Goal: Task Accomplishment & Management: Manage account settings

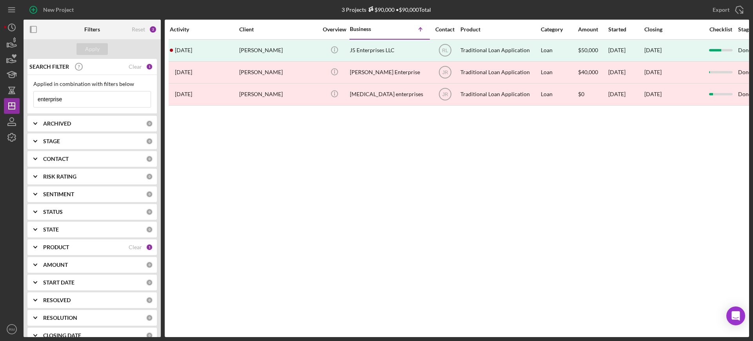
click at [76, 103] on input "enterprise" at bounding box center [92, 99] width 117 height 16
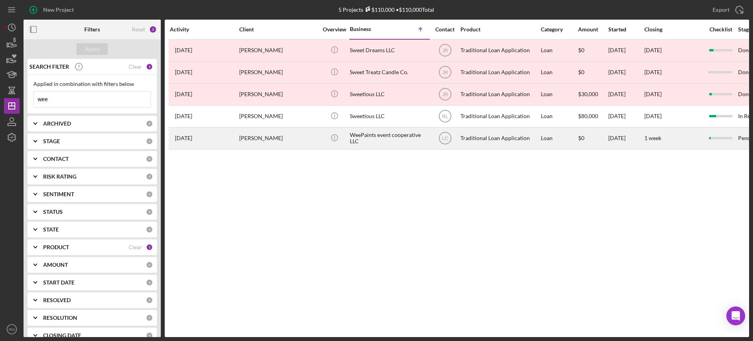
type input "wee"
click at [279, 131] on div "[PERSON_NAME]" at bounding box center [278, 138] width 78 height 21
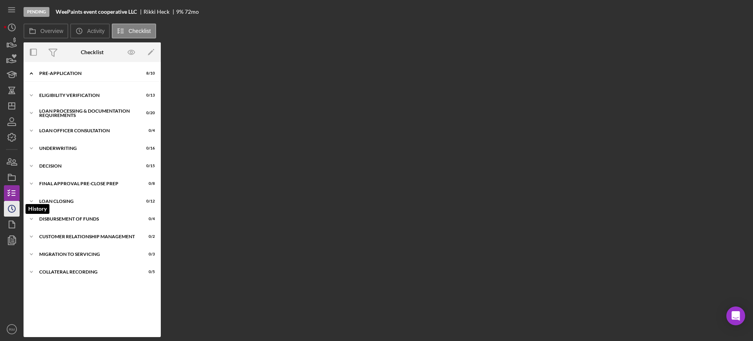
click at [11, 202] on icon "Icon/History" at bounding box center [12, 209] width 20 height 20
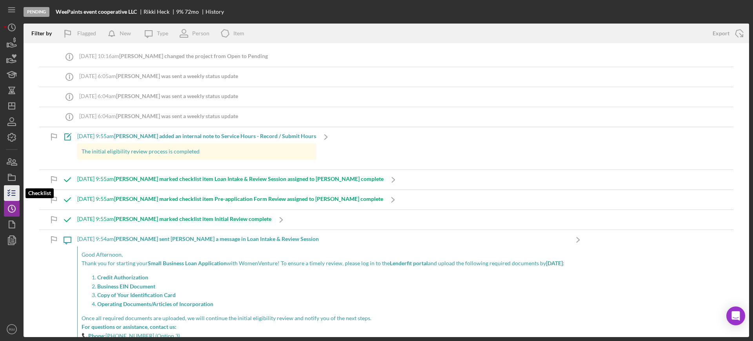
click at [8, 188] on icon "button" at bounding box center [12, 193] width 20 height 20
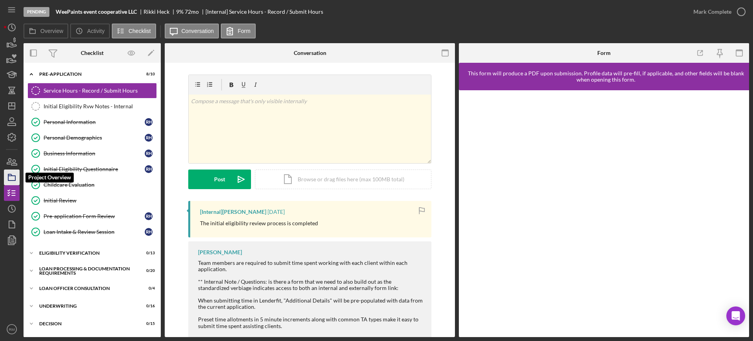
click at [7, 175] on icon "button" at bounding box center [12, 177] width 20 height 20
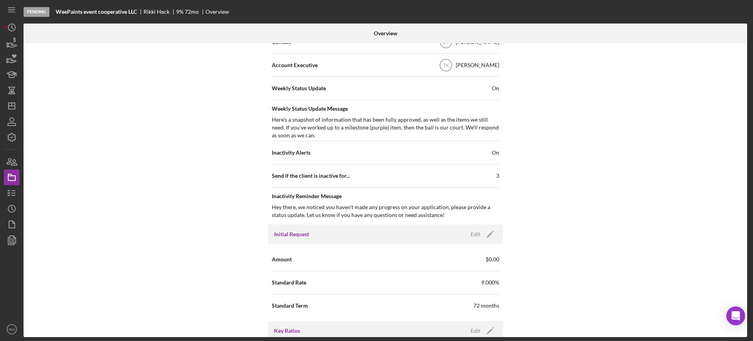
scroll to position [304, 0]
click at [11, 195] on icon "button" at bounding box center [12, 193] width 20 height 20
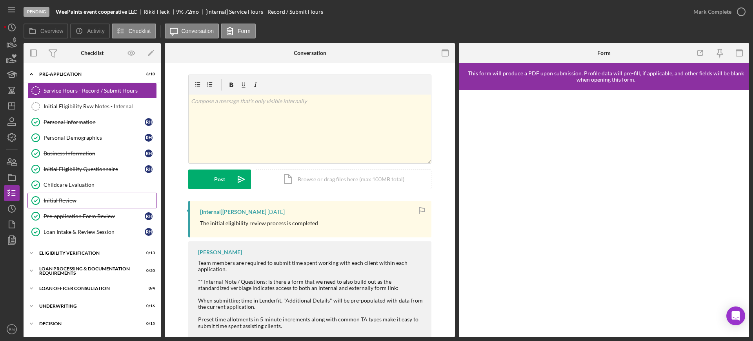
scroll to position [105, 0]
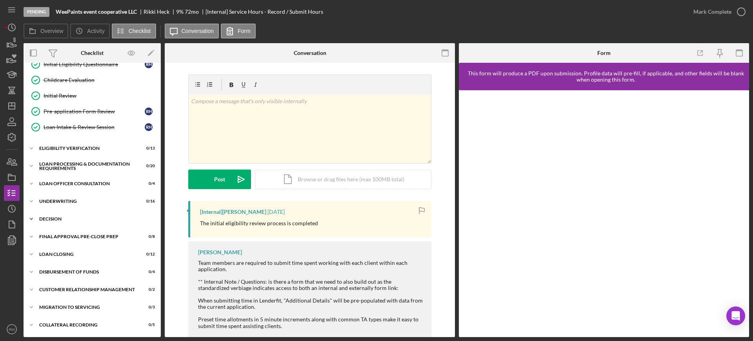
click at [73, 221] on div "Icon/Expander Decision 0 / 15" at bounding box center [92, 219] width 137 height 16
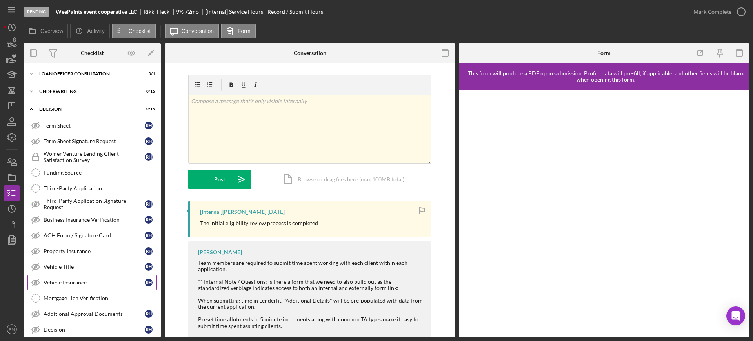
scroll to position [128, 0]
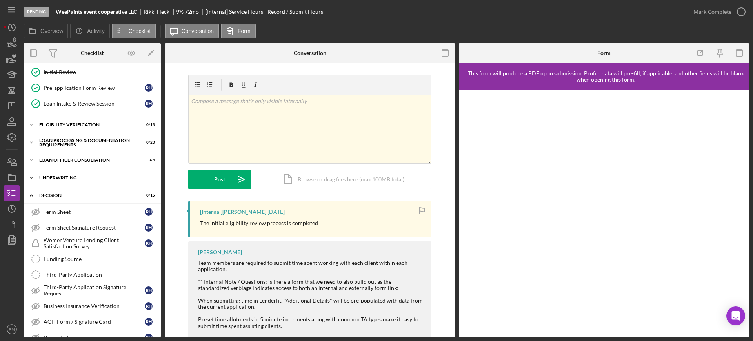
click at [54, 181] on div "Icon/Expander Underwriting 0 / 16" at bounding box center [92, 178] width 137 height 16
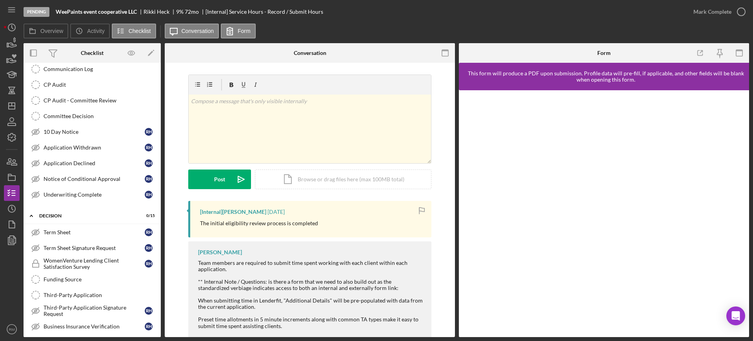
scroll to position [364, 0]
click at [82, 145] on div "Application Withdrawn" at bounding box center [94, 146] width 101 height 6
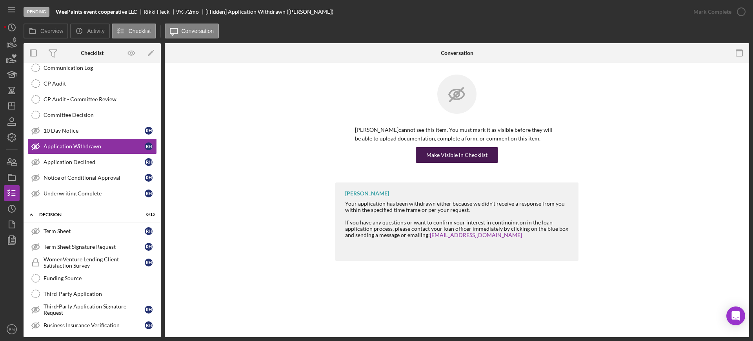
click at [438, 153] on div "Make Visible in Checklist" at bounding box center [456, 155] width 61 height 16
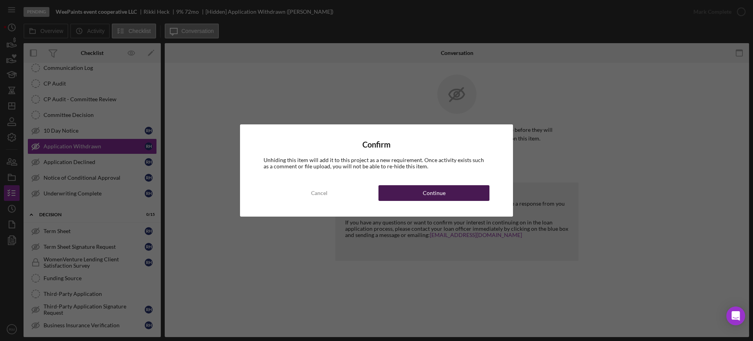
click at [430, 198] on div "Continue" at bounding box center [434, 193] width 23 height 16
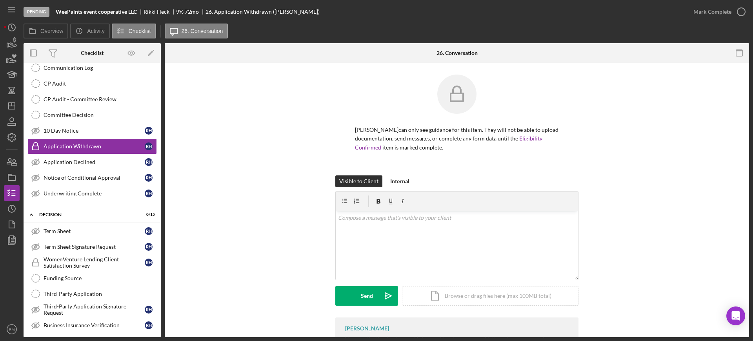
click at [430, 198] on form "v Color teal Color pink Remove color Add row above Add row below Add column bef…" at bounding box center [456, 248] width 243 height 114
click at [455, 296] on div "Icon/Document Browse or drag files here (max 100MB total) Tap to choose files o…" at bounding box center [490, 296] width 176 height 20
click at [367, 220] on p at bounding box center [457, 217] width 238 height 9
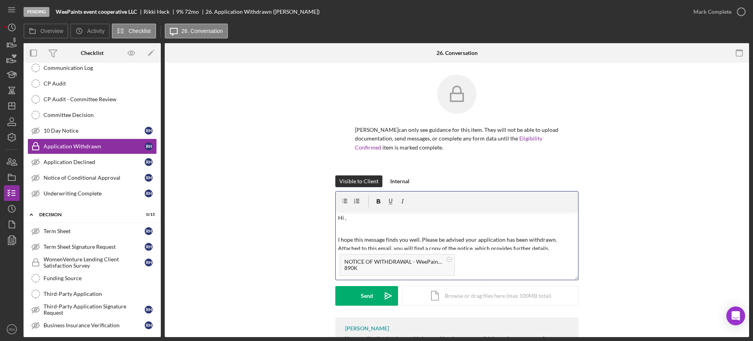
click at [367, 220] on p "Hi ," at bounding box center [457, 217] width 238 height 9
click at [351, 300] on button "Send Icon/icon-invite-send" at bounding box center [366, 296] width 63 height 20
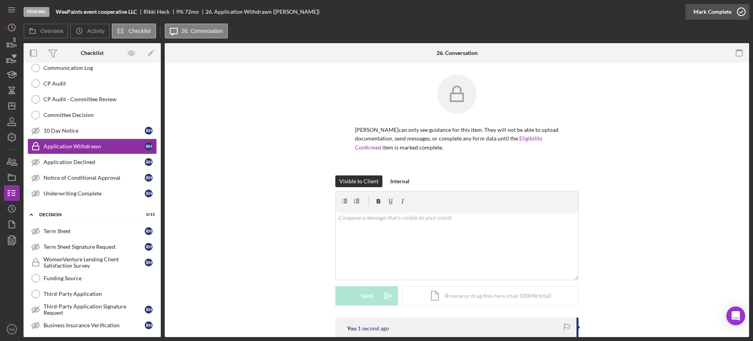
click at [717, 17] on div "Mark Complete" at bounding box center [712, 12] width 38 height 16
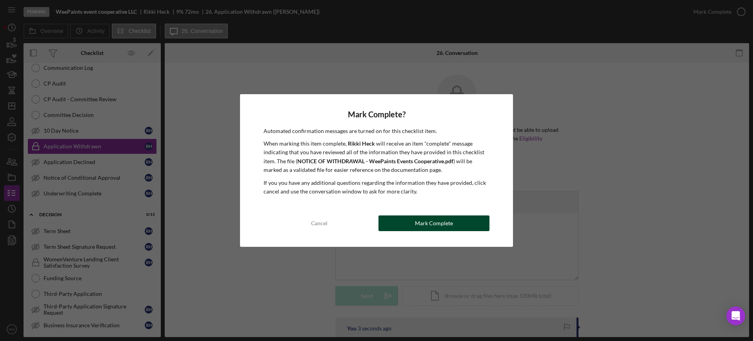
click at [426, 216] on div "Mark Complete" at bounding box center [434, 223] width 38 height 16
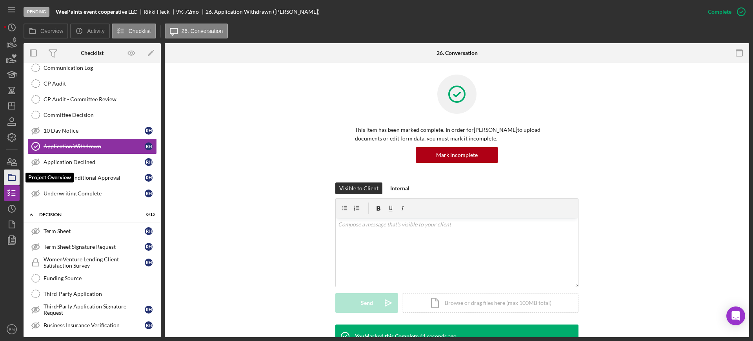
click at [13, 180] on icon "button" at bounding box center [12, 177] width 20 height 20
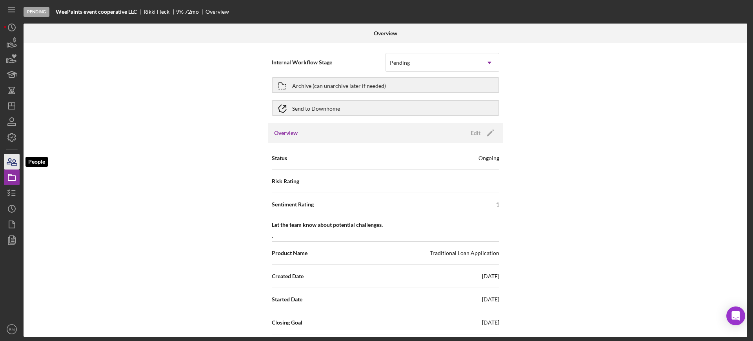
click at [10, 163] on icon "button" at bounding box center [12, 162] width 20 height 20
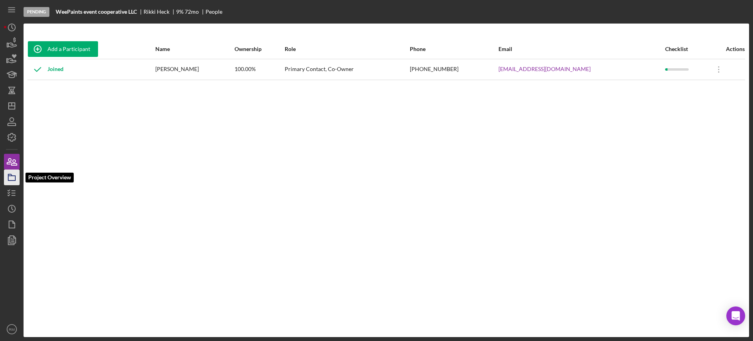
click at [15, 175] on icon "button" at bounding box center [12, 177] width 20 height 20
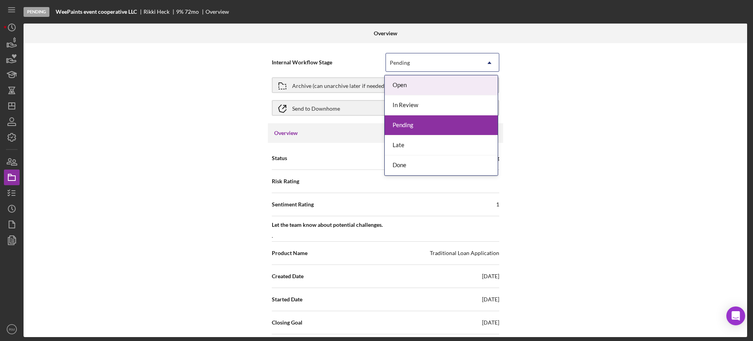
click at [401, 60] on div "Pending" at bounding box center [400, 63] width 20 height 6
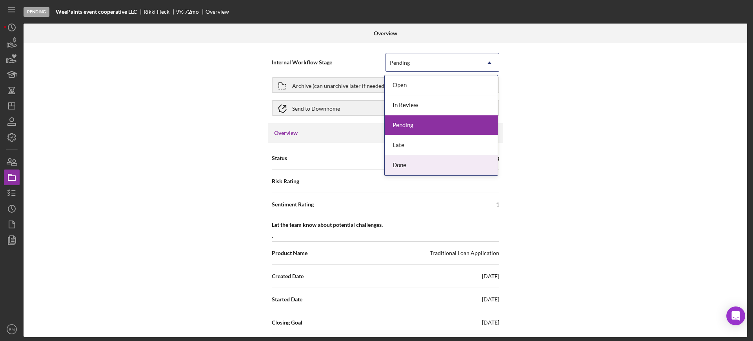
click at [406, 162] on div "Done" at bounding box center [441, 165] width 113 height 20
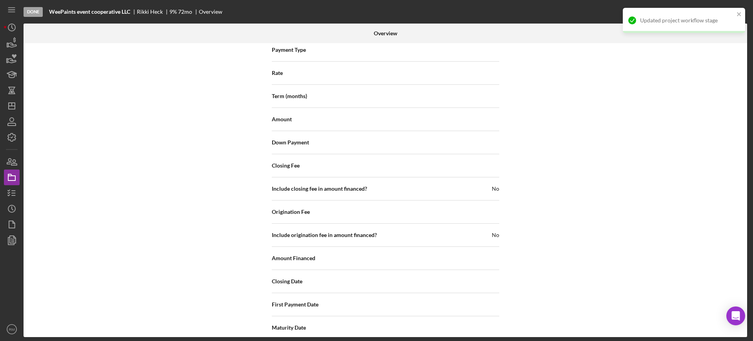
scroll to position [904, 0]
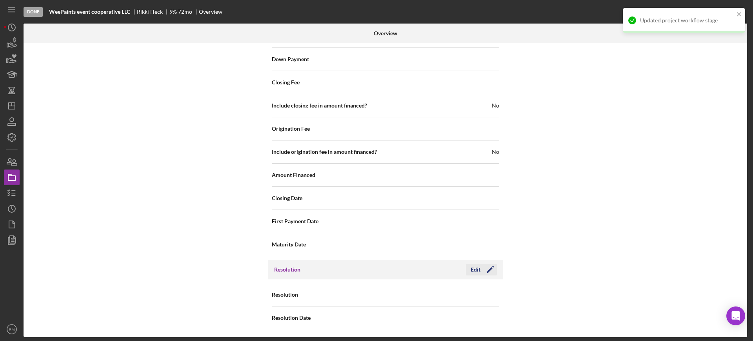
click at [475, 271] on div "Edit" at bounding box center [475, 269] width 10 height 12
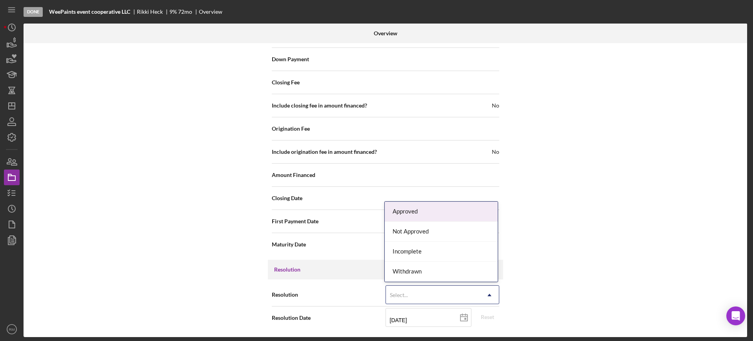
click at [404, 292] on div "Select..." at bounding box center [399, 295] width 18 height 6
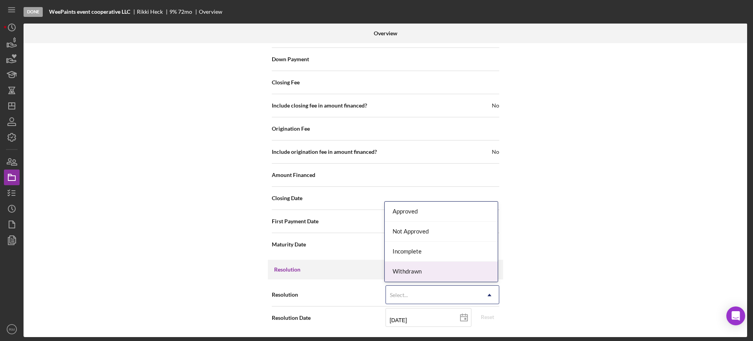
click at [411, 274] on div "Withdrawn" at bounding box center [441, 271] width 113 height 20
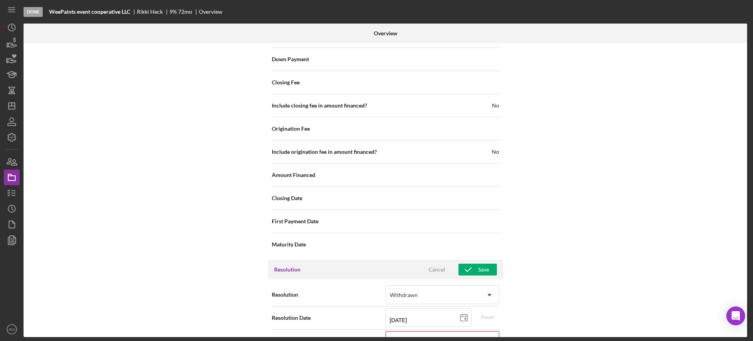
scroll to position [954, 0]
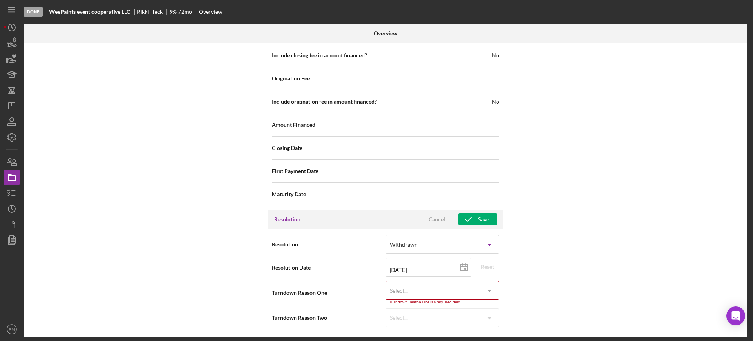
click at [412, 288] on div "Select..." at bounding box center [433, 290] width 94 height 18
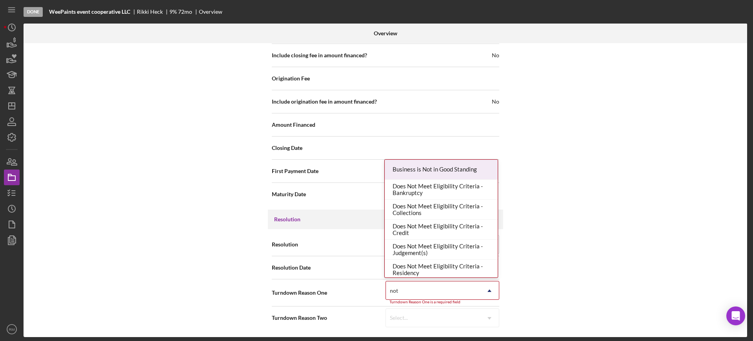
type input "not r"
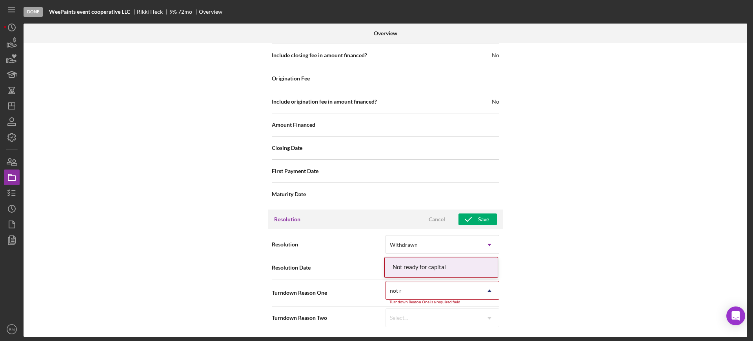
click at [431, 268] on div "Not ready for capital" at bounding box center [441, 267] width 113 height 20
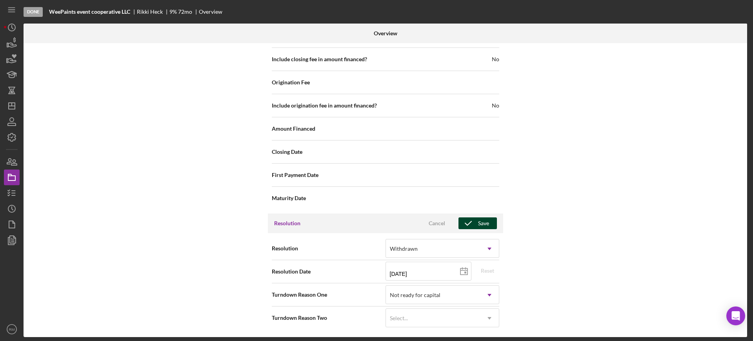
click at [478, 221] on div "Save" at bounding box center [483, 223] width 11 height 12
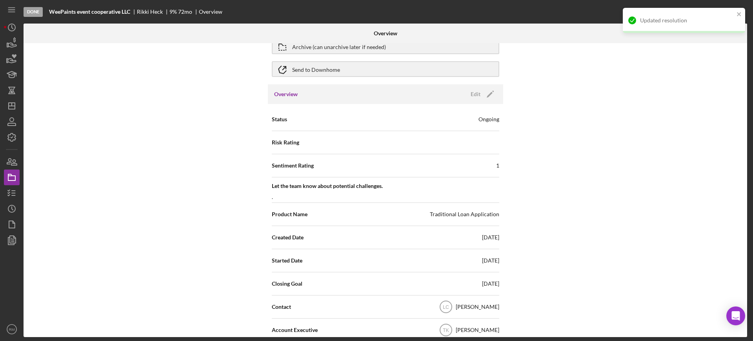
scroll to position [0, 0]
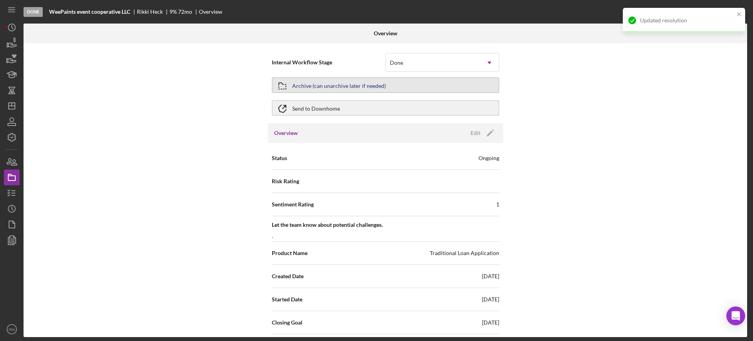
click at [327, 87] on div "Archive (can unarchive later if needed)" at bounding box center [339, 85] width 94 height 14
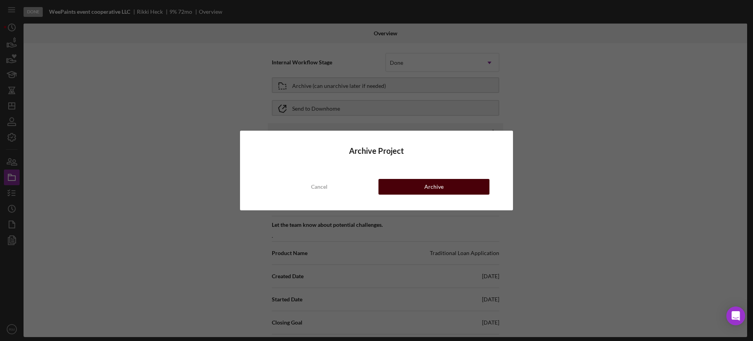
click at [404, 189] on button "Archive" at bounding box center [433, 187] width 111 height 16
